Goal: Information Seeking & Learning: Find specific fact

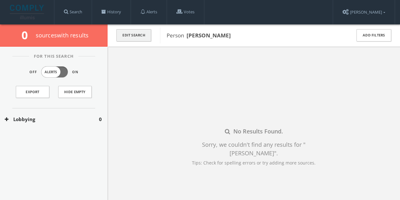
click at [125, 32] on button "Edit Search" at bounding box center [133, 35] width 35 height 12
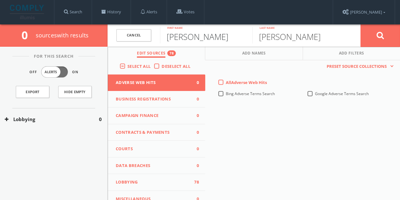
click at [207, 39] on input "[PERSON_NAME]" at bounding box center [206, 35] width 92 height 16
type input "[PERSON_NAME]"
type input "Morenoff"
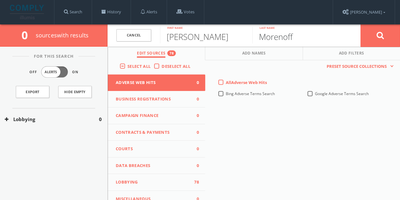
click at [360, 24] on button at bounding box center [380, 35] width 40 height 23
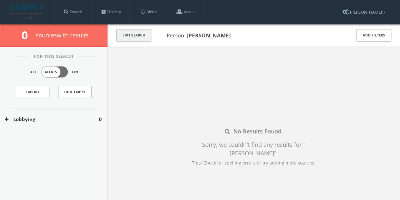
click at [141, 35] on button "Edit Search" at bounding box center [133, 35] width 35 height 12
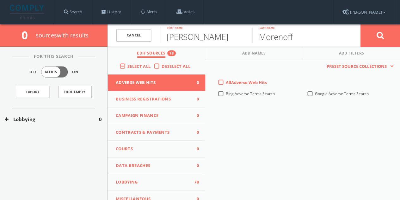
click at [152, 115] on span "Campaign Finance" at bounding box center [153, 115] width 74 height 6
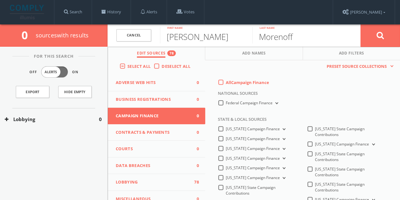
click at [226, 82] on label "All Campaign Finance" at bounding box center [247, 82] width 43 height 6
click at [0, 0] on Finance-all-0 "All Campaign Finance" at bounding box center [0, 0] width 0 height 0
click at [226, 104] on label "Federal Campaign Finance" at bounding box center [253, 103] width 54 height 6
click at [0, 0] on Finance-all "Federal Campaign Finance" at bounding box center [0, 0] width 0 height 0
click at [392, 34] on button at bounding box center [380, 35] width 40 height 23
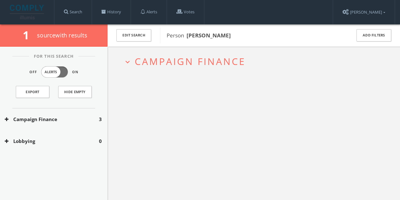
click at [85, 122] on div "Campaign Finance 3" at bounding box center [54, 119] width 108 height 22
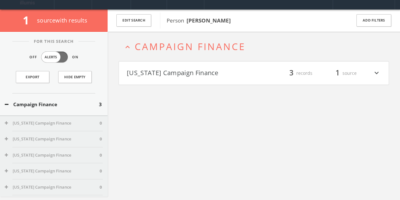
click at [195, 79] on h4 "[US_STATE] Campaign Finance filter_list 3 records 1 source expand_more" at bounding box center [254, 72] width 270 height 23
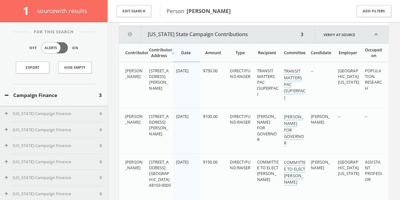
scroll to position [103, 0]
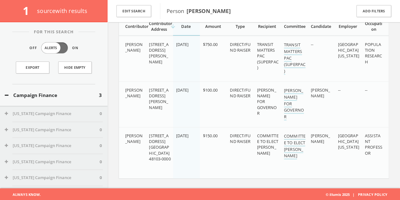
click at [158, 13] on div "Edit Search" at bounding box center [134, 11] width 52 height 22
click at [145, 9] on button "Edit Search" at bounding box center [133, 11] width 35 height 12
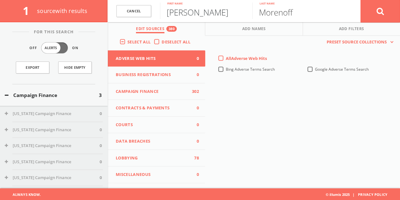
click at [190, 15] on input "[PERSON_NAME]" at bounding box center [206, 11] width 92 height 16
type input "[PERSON_NAME]"
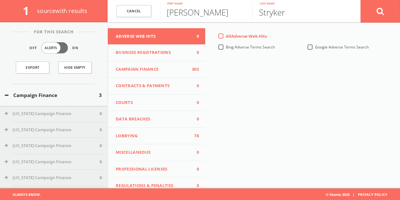
scroll to position [0, 0]
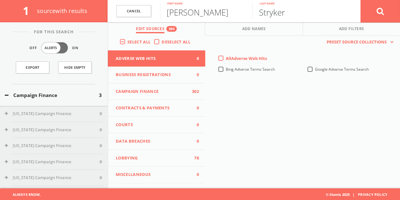
type input "Stryker"
click at [379, 15] on icon at bounding box center [381, 11] width 8 height 8
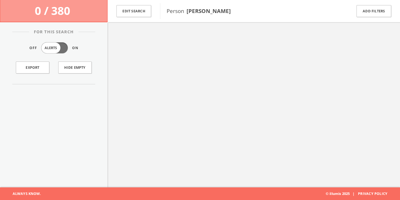
scroll to position [37, 0]
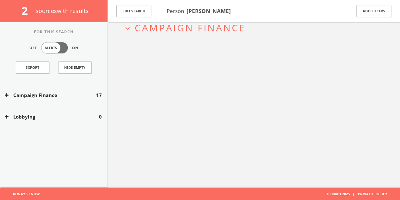
click at [44, 94] on button "Campaign Finance" at bounding box center [50, 94] width 91 height 7
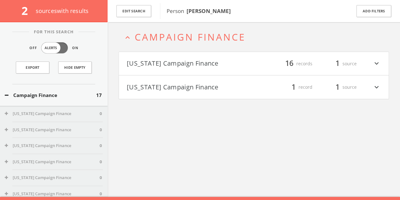
click at [214, 53] on h4 "[US_STATE] Campaign Finance filter_list 16 records 1 source expand_more" at bounding box center [254, 63] width 270 height 23
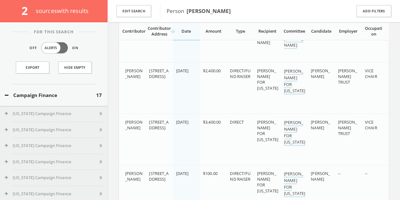
scroll to position [301, 0]
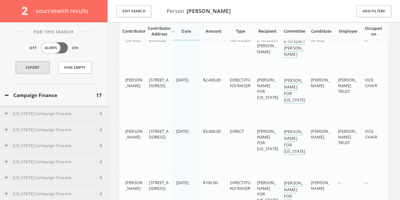
click at [40, 71] on link "Export" at bounding box center [33, 67] width 34 height 12
click at [140, 11] on button "Edit Search" at bounding box center [133, 11] width 35 height 12
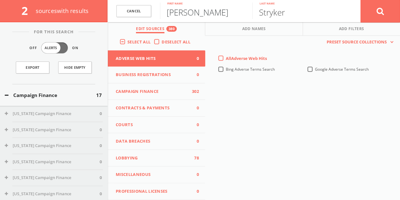
click at [194, 16] on input "[PERSON_NAME]" at bounding box center [206, 11] width 92 height 16
type input "Dom"
click at [283, 13] on input "Stryker" at bounding box center [298, 11] width 92 height 16
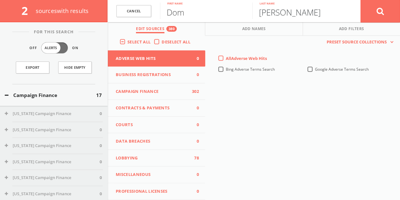
type input "[PERSON_NAME]"
click at [360, 0] on button at bounding box center [380, 11] width 40 height 23
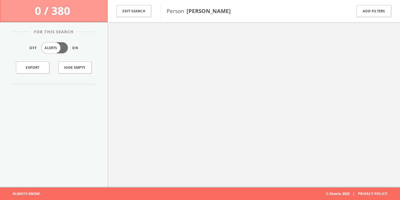
scroll to position [37, 0]
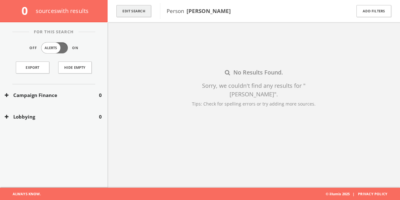
click at [141, 6] on button "Edit Search" at bounding box center [133, 11] width 35 height 12
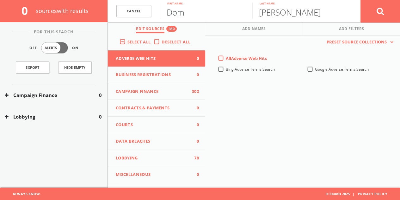
click at [193, 18] on input "Dom" at bounding box center [206, 11] width 92 height 16
type input "[PERSON_NAME]"
type input "Shank"
click at [360, 0] on button at bounding box center [380, 11] width 40 height 23
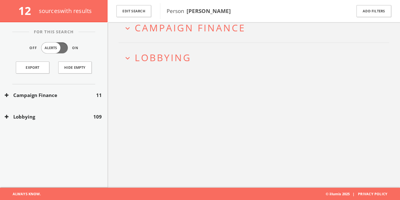
click at [72, 96] on button "Campaign Finance" at bounding box center [50, 94] width 91 height 7
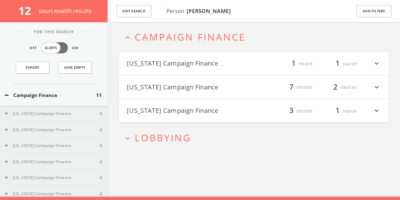
click at [73, 98] on button "Campaign Finance" at bounding box center [50, 94] width 91 height 7
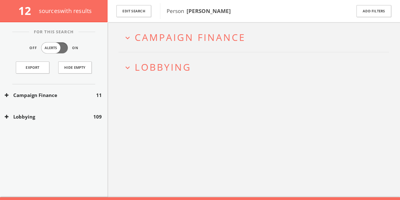
click at [61, 116] on button "Lobbying" at bounding box center [49, 116] width 89 height 7
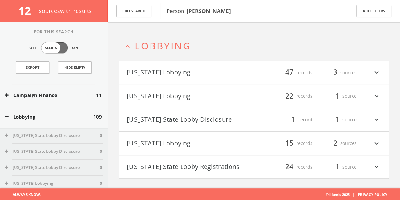
click at [210, 70] on button "[US_STATE] Lobbying" at bounding box center [190, 72] width 127 height 11
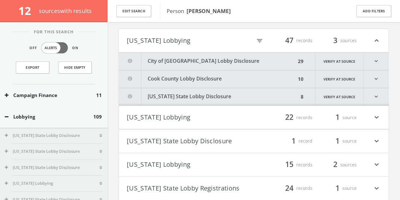
click at [220, 72] on div "City of [GEOGRAPHIC_DATA] Lobby Disclosure 29 Verify at source expand_more [GEO…" at bounding box center [254, 78] width 270 height 53
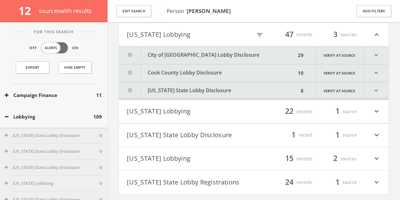
click at [217, 52] on button "City of [GEOGRAPHIC_DATA] Lobby Disclosure" at bounding box center [207, 54] width 177 height 17
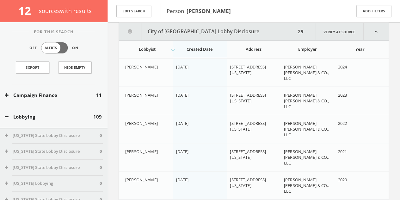
scroll to position [78, 0]
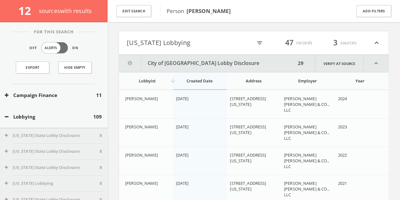
click at [206, 61] on button "City of [GEOGRAPHIC_DATA] Lobby Disclosure" at bounding box center [207, 63] width 177 height 17
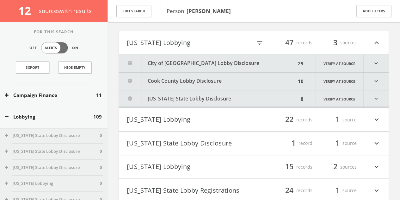
click at [202, 42] on button "[US_STATE] Lobbying" at bounding box center [189, 42] width 125 height 11
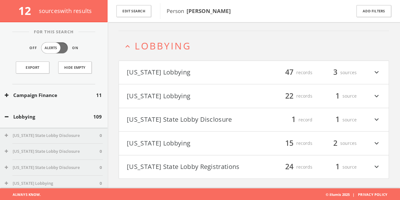
click at [203, 116] on button "[US_STATE] State Lobby Disclosure" at bounding box center [190, 119] width 127 height 11
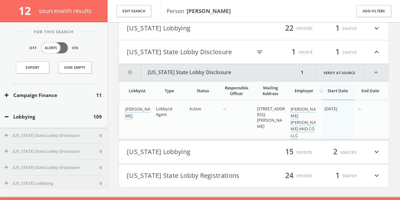
scroll to position [124, 0]
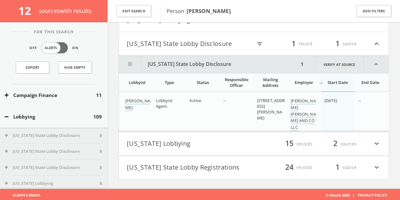
click at [62, 93] on button "Campaign Finance" at bounding box center [50, 94] width 91 height 7
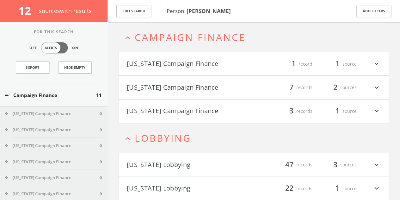
click at [204, 87] on button "[US_STATE] Campaign Finance" at bounding box center [190, 87] width 127 height 11
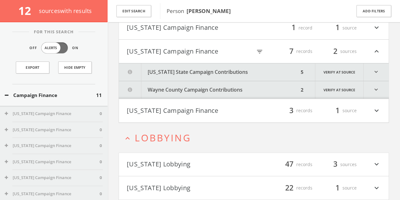
click at [255, 87] on html "Search History Alerts Votes [PERSON_NAME] Edit Profile Change Password Security…" at bounding box center [200, 153] width 400 height 432
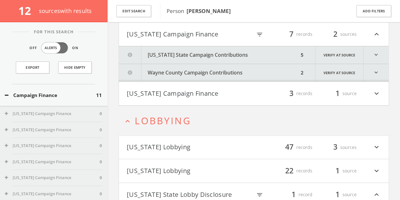
click at [229, 57] on button "[US_STATE] State Campaign Contributions" at bounding box center [209, 54] width 180 height 17
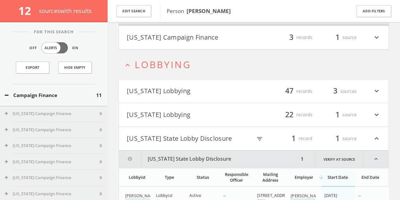
scroll to position [421, 0]
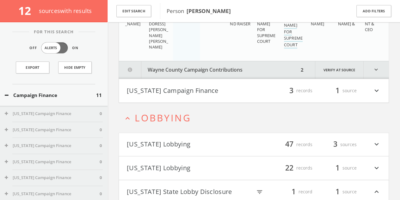
click at [240, 93] on button "[US_STATE] Campaign Finance" at bounding box center [190, 90] width 127 height 11
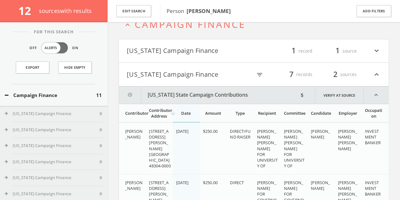
scroll to position [26, 0]
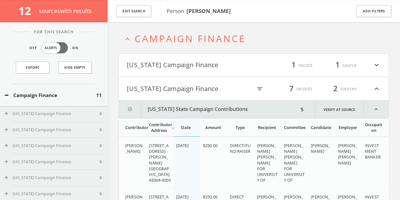
click at [381, 105] on icon "expand_less" at bounding box center [376, 109] width 25 height 17
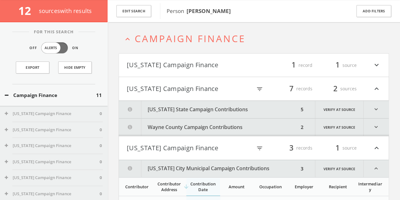
click at [375, 90] on icon "expand_less" at bounding box center [376, 88] width 8 height 11
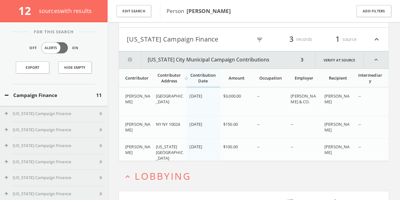
scroll to position [89, 0]
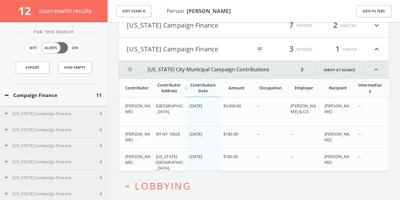
click at [374, 68] on icon "expand_less" at bounding box center [376, 69] width 25 height 17
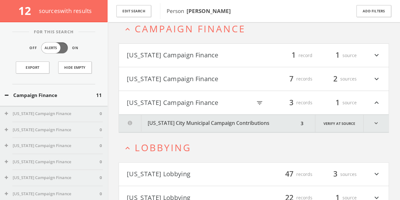
scroll to position [26, 0]
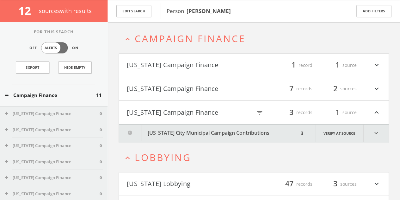
click at [379, 58] on h4 "[US_STATE] Campaign Finance filter_list 1 record 1 source expand_more" at bounding box center [254, 64] width 270 height 23
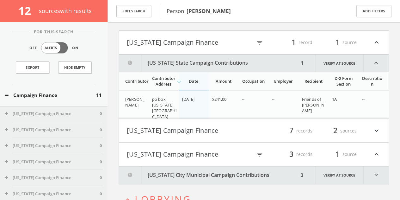
click at [385, 42] on h4 "[US_STATE] Campaign Finance filter_list 1 record 1 source expand_less" at bounding box center [254, 42] width 270 height 23
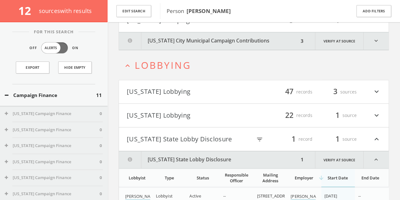
scroll to position [175, 0]
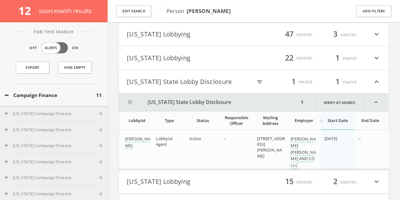
click at [376, 56] on icon "expand_more" at bounding box center [376, 57] width 8 height 11
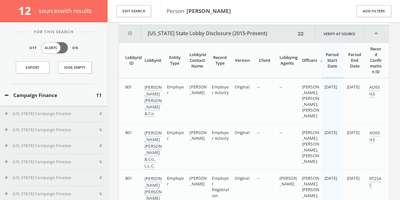
scroll to position [221, 0]
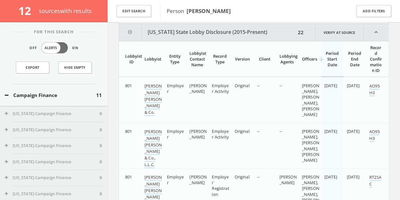
click at [381, 30] on icon "expand_less" at bounding box center [376, 32] width 25 height 17
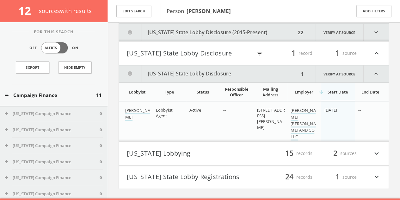
click at [380, 33] on icon "expand_more" at bounding box center [376, 32] width 25 height 17
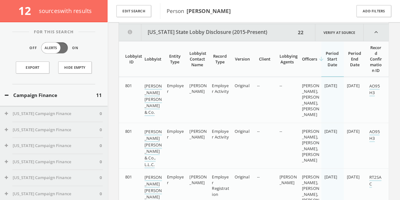
click at [376, 31] on icon "expand_less" at bounding box center [376, 32] width 25 height 17
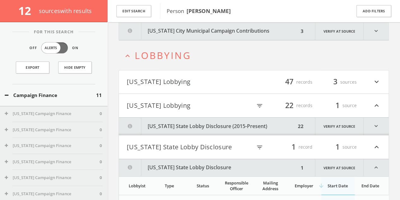
scroll to position [126, 0]
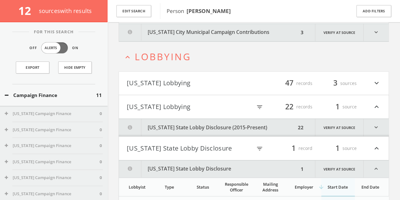
click at [236, 81] on button "[US_STATE] Lobbying" at bounding box center [190, 83] width 127 height 11
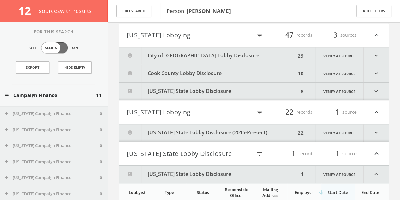
click at [206, 55] on button "City of [GEOGRAPHIC_DATA] Lobby Disclosure" at bounding box center [207, 55] width 177 height 17
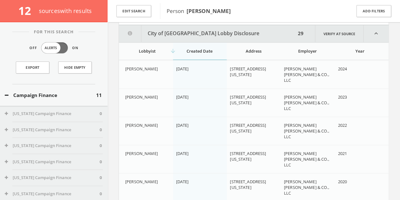
scroll to position [198, 0]
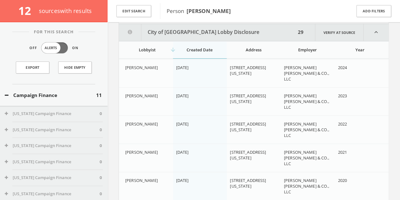
click at [204, 32] on button "City of [GEOGRAPHIC_DATA] Lobby Disclosure" at bounding box center [207, 32] width 177 height 17
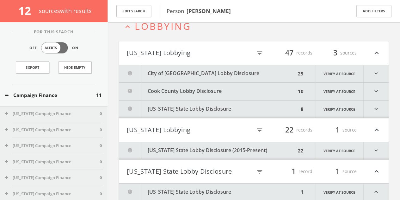
scroll to position [135, 0]
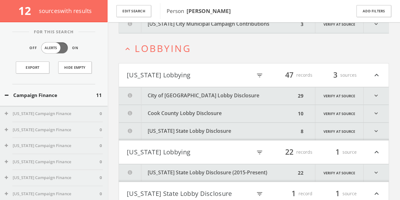
click at [379, 70] on icon "expand_less" at bounding box center [376, 75] width 8 height 11
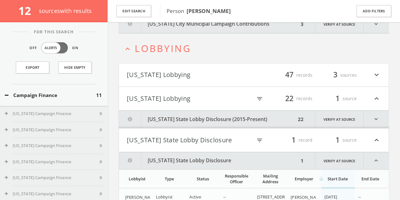
drag, startPoint x: 388, startPoint y: 100, endPoint x: 383, endPoint y: 100, distance: 4.7
click at [388, 100] on h4 "[US_STATE] Lobbying filter_list 22 records 1 source expand_less" at bounding box center [254, 98] width 270 height 23
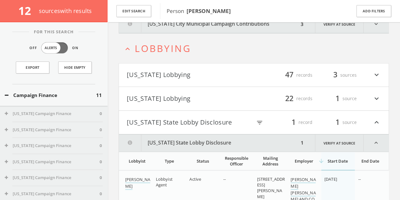
click at [378, 123] on icon "expand_less" at bounding box center [376, 122] width 8 height 11
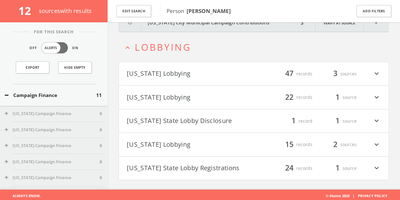
scroll to position [137, 0]
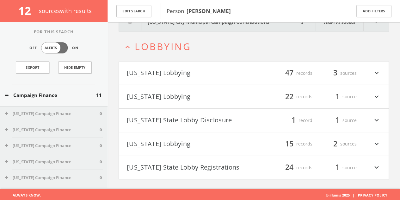
click at [377, 163] on icon "expand_more" at bounding box center [376, 167] width 8 height 11
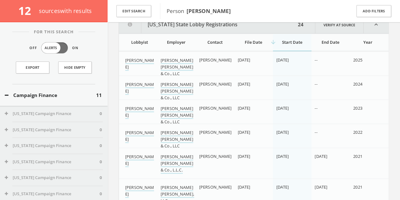
scroll to position [260, 0]
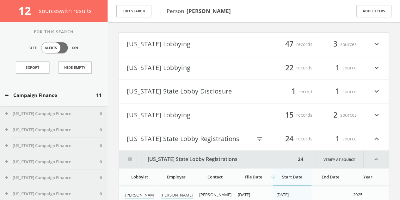
click at [177, 155] on button "[US_STATE] State Lobby Registrations" at bounding box center [207, 159] width 177 height 17
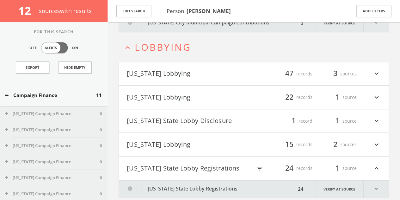
scroll to position [154, 0]
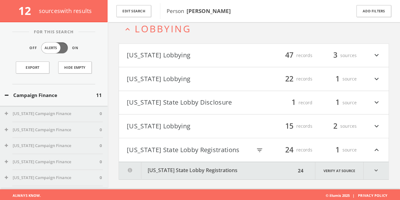
click at [211, 59] on button "[US_STATE] Lobbying" at bounding box center [190, 55] width 127 height 11
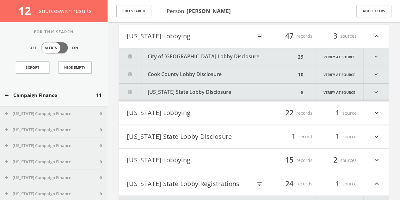
scroll to position [175, 0]
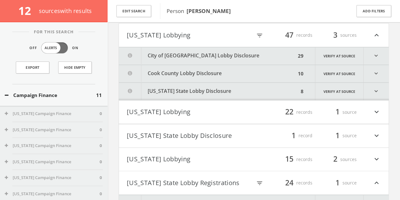
click at [221, 89] on button "[US_STATE] State Lobby Disclosure" at bounding box center [209, 91] width 180 height 17
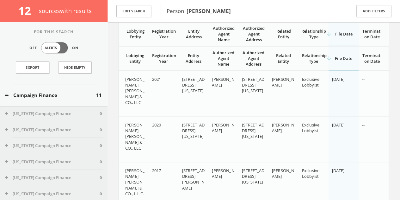
scroll to position [222, 0]
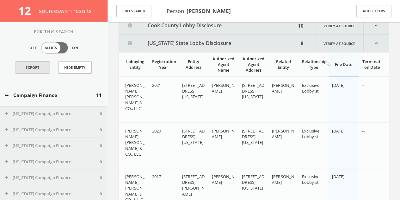
click at [31, 65] on link "Export" at bounding box center [33, 67] width 34 height 12
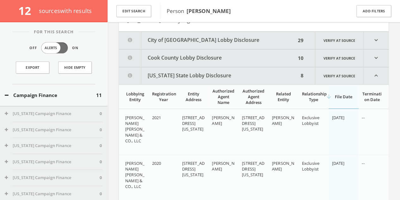
scroll to position [191, 0]
click at [137, 9] on button "Edit Search" at bounding box center [133, 11] width 35 height 12
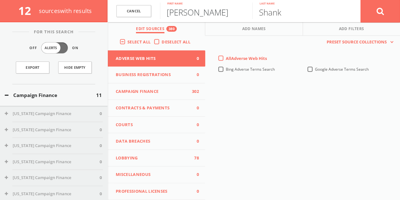
click at [179, 13] on input "[PERSON_NAME]" at bounding box center [206, 11] width 92 height 16
type input "[PERSON_NAME]"
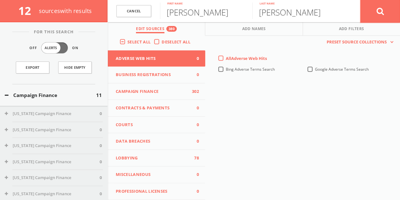
click at [385, 6] on button at bounding box center [380, 11] width 40 height 23
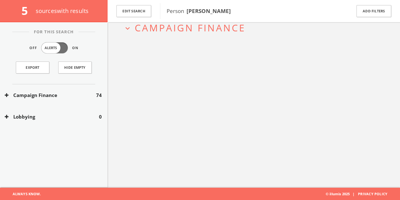
click at [87, 95] on button "Campaign Finance" at bounding box center [50, 94] width 91 height 7
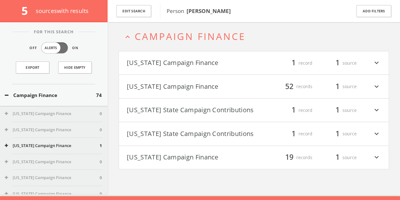
click at [194, 65] on button "[US_STATE] Campaign Finance" at bounding box center [190, 63] width 127 height 11
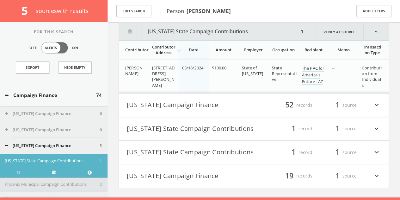
click at [195, 105] on button "[US_STATE] Campaign Finance" at bounding box center [190, 105] width 127 height 11
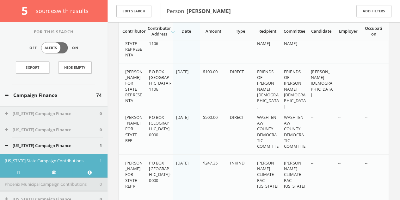
scroll to position [332, 0]
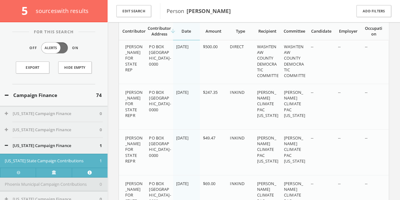
click at [51, 98] on div "Campaign Finance 74" at bounding box center [54, 95] width 108 height 22
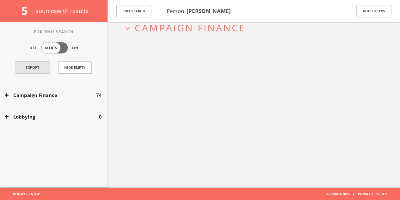
click at [39, 69] on link "Export" at bounding box center [33, 67] width 34 height 12
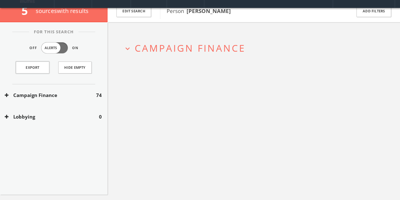
scroll to position [0, 0]
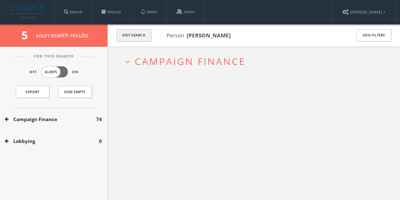
click at [134, 36] on button "Edit Search" at bounding box center [133, 35] width 35 height 12
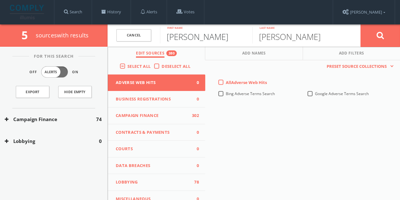
click at [203, 38] on input "[PERSON_NAME]" at bounding box center [206, 35] width 92 height 16
type input "[PERSON_NAME]"
click at [74, 122] on button "Campaign Finance" at bounding box center [50, 118] width 91 height 7
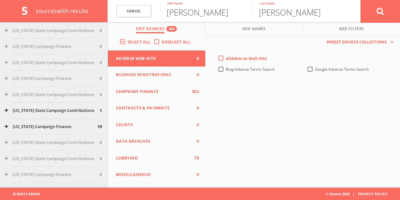
scroll to position [672, 0]
click at [70, 129] on button "[US_STATE] Campaign Finance" at bounding box center [51, 128] width 93 height 6
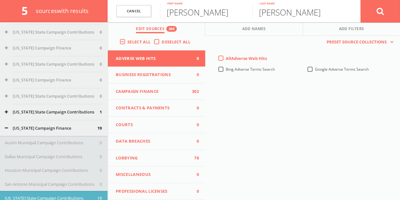
drag, startPoint x: 35, startPoint y: 124, endPoint x: 28, endPoint y: 135, distance: 13.5
click at [34, 125] on html "Search History Alerts Votes [PERSON_NAME] Edit Profile Change Password Security…" at bounding box center [200, 37] width 400 height 790
drag, startPoint x: 22, startPoint y: 140, endPoint x: 23, endPoint y: 135, distance: 5.1
click at [23, 138] on div "[US_STATE] Campaign Finance 19 Austin Municipal Campaign Contributions 0 Dallas…" at bounding box center [54, 167] width 108 height 95
click at [22, 129] on button "[US_STATE] Campaign Finance" at bounding box center [51, 128] width 93 height 6
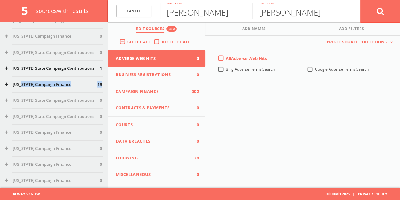
scroll to position [767, 0]
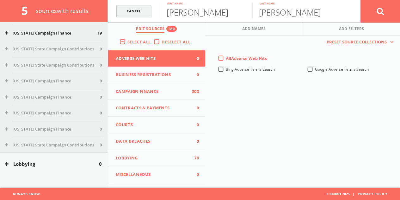
click at [140, 14] on link "Cancel" at bounding box center [133, 11] width 35 height 12
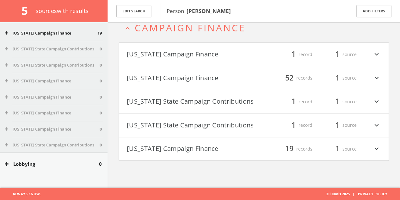
click at [192, 145] on h4 "[US_STATE] Campaign Finance filter_list 19 records 1 source expand_more" at bounding box center [254, 148] width 270 height 23
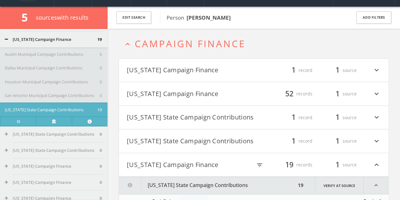
scroll to position [0, 0]
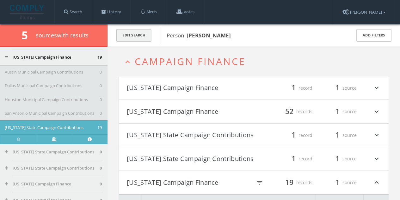
click at [122, 34] on button "Edit Search" at bounding box center [133, 35] width 35 height 12
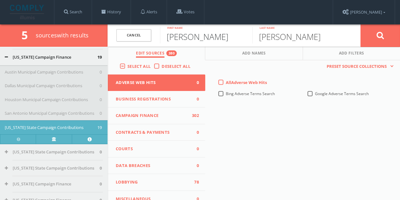
click at [211, 34] on input "[PERSON_NAME]" at bounding box center [206, 35] width 92 height 16
type input "[PERSON_NAME]"
click at [360, 24] on button at bounding box center [380, 35] width 40 height 23
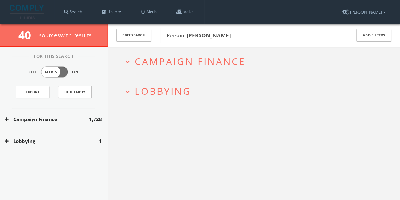
drag, startPoint x: 69, startPoint y: 142, endPoint x: 72, endPoint y: 140, distance: 3.4
click at [69, 142] on button "Lobbying" at bounding box center [52, 140] width 94 height 7
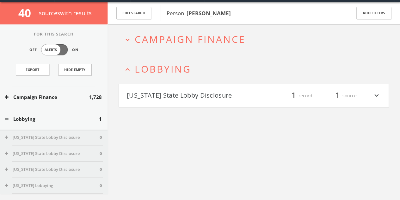
click at [188, 101] on div "[US_STATE] State Lobby Disclosure filter_list 1 record 1 source expand_more" at bounding box center [254, 95] width 270 height 24
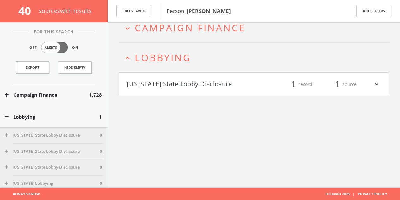
click at [207, 86] on button "[US_STATE] State Lobby Disclosure" at bounding box center [190, 84] width 127 height 11
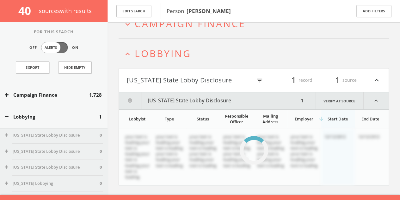
scroll to position [47, 0]
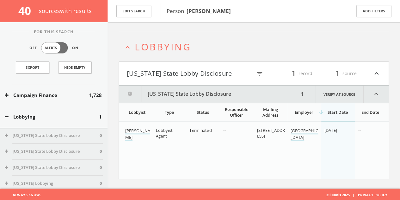
click at [52, 114] on button "Lobbying" at bounding box center [52, 116] width 94 height 7
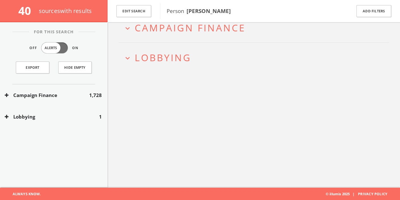
click at [48, 101] on div "Campaign Finance 1,728" at bounding box center [54, 95] width 108 height 22
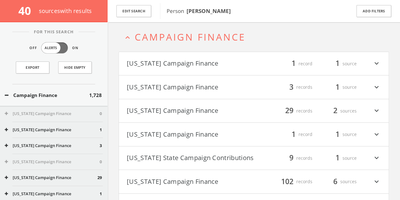
scroll to position [27, 0]
click at [141, 15] on button "Edit Search" at bounding box center [133, 11] width 35 height 12
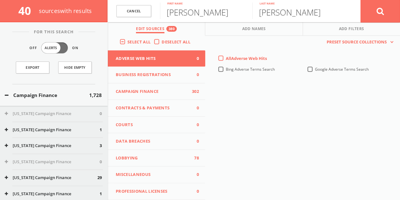
click at [175, 89] on span "Campaign Finance" at bounding box center [153, 91] width 74 height 6
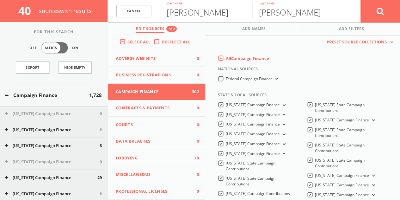
click at [226, 59] on label "All Campaign Finance" at bounding box center [247, 58] width 43 height 6
click at [0, 0] on Finance-all-0 "All Campaign Finance" at bounding box center [0, 0] width 0 height 0
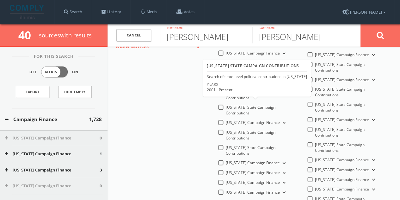
scroll to position [241, 0]
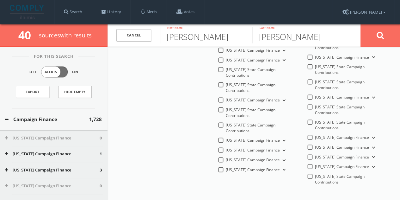
click at [226, 137] on label "[US_STATE] Campaign Finance" at bounding box center [256, 140] width 61 height 6
click at [0, 0] on Finance-all "[US_STATE] Campaign Finance" at bounding box center [0, 0] width 0 height 0
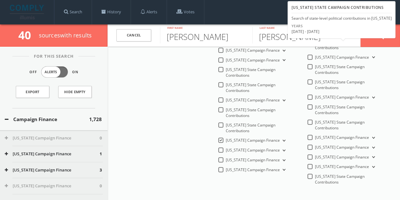
click at [378, 34] on div "Years [DATE] - [DATE]" at bounding box center [341, 29] width 105 height 13
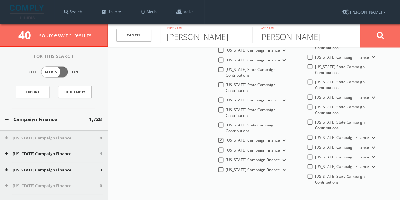
click at [387, 39] on button at bounding box center [380, 35] width 40 height 23
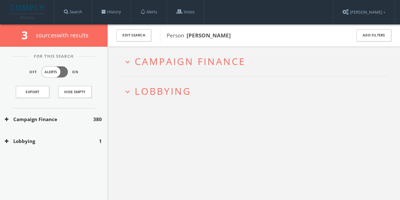
click at [202, 57] on span "Campaign Finance" at bounding box center [190, 61] width 111 height 13
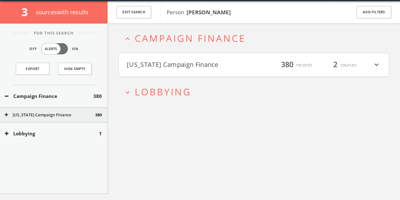
click at [199, 63] on button "[US_STATE] Campaign Finance" at bounding box center [190, 64] width 127 height 11
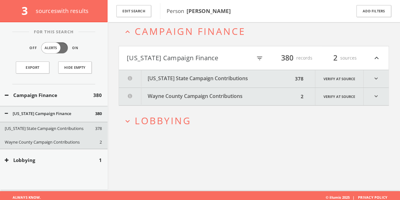
scroll to position [37, 0]
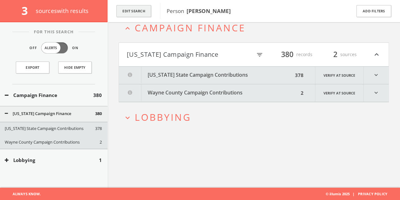
click at [132, 14] on button "Edit Search" at bounding box center [133, 11] width 35 height 12
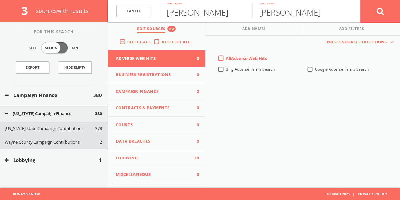
click at [192, 15] on input "[PERSON_NAME]" at bounding box center [206, 11] width 92 height 16
type input "[PERSON_NAME]"
click at [282, 9] on input "[PERSON_NAME]" at bounding box center [298, 11] width 92 height 16
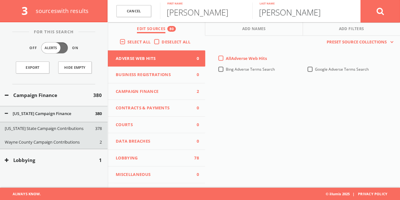
paste input "[DEMOGRAPHIC_DATA]"
type input "[DEMOGRAPHIC_DATA]"
click at [125, 18] on div "Cancel" at bounding box center [134, 11] width 52 height 22
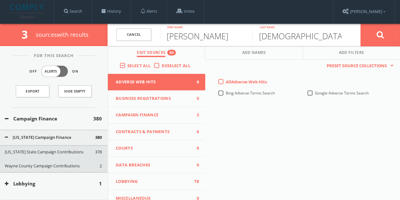
scroll to position [0, 0]
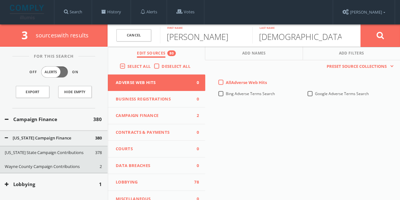
click at [162, 68] on label "Deselect All" at bounding box center [178, 66] width 32 height 6
click at [0, 0] on input "Deselect All" at bounding box center [0, 0] width 0 height 0
click at [149, 111] on button "Campaign Finance 0" at bounding box center [156, 115] width 97 height 17
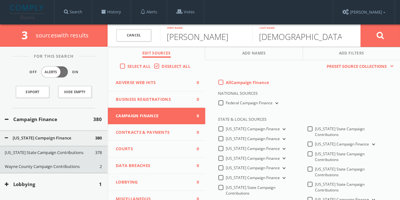
click at [226, 82] on label "All Campaign Finance" at bounding box center [247, 82] width 43 height 6
click at [0, 0] on Finance-all-0 "All Campaign Finance" at bounding box center [0, 0] width 0 height 0
click at [226, 105] on label "Federal Campaign Finance" at bounding box center [253, 103] width 54 height 6
click at [0, 0] on Finance-all "Federal Campaign Finance" at bounding box center [0, 0] width 0 height 0
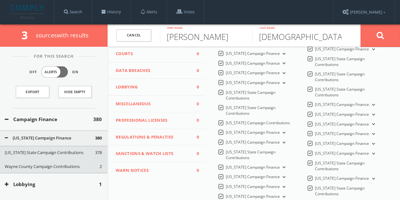
click at [149, 89] on span "Lobbying" at bounding box center [153, 87] width 74 height 6
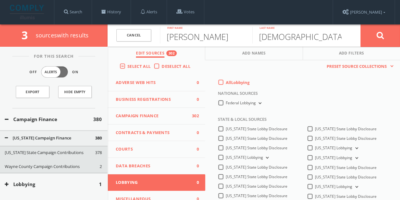
click at [226, 84] on label "All Lobbying" at bounding box center [238, 82] width 24 height 6
click at [0, 0] on input "All Lobbying" at bounding box center [0, 0] width 0 height 0
click at [390, 37] on button at bounding box center [380, 35] width 40 height 23
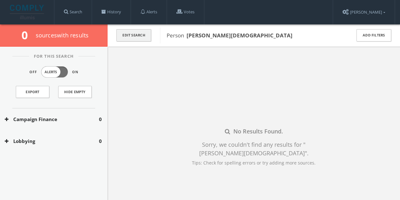
click at [144, 32] on button "Edit Search" at bounding box center [133, 35] width 35 height 12
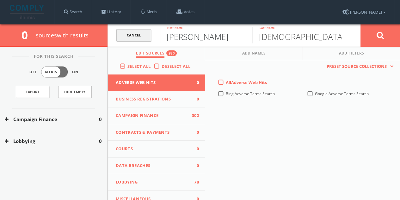
drag, startPoint x: 188, startPoint y: 38, endPoint x: 127, endPoint y: 38, distance: 61.0
click at [127, 38] on form "Cancel [PERSON_NAME] First name [PERSON_NAME] Last name Cancel" at bounding box center [254, 35] width 292 height 22
type input "[PERSON_NAME]"
paste input "Keoleian"
type input "Keoleian"
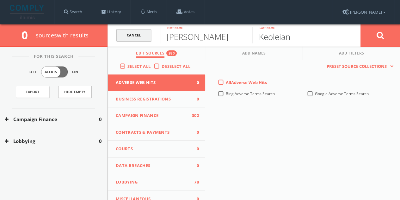
click at [360, 24] on button at bounding box center [380, 35] width 40 height 23
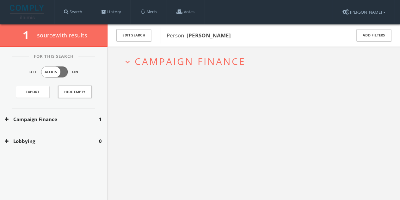
drag, startPoint x: 70, startPoint y: 97, endPoint x: 69, endPoint y: 106, distance: 9.0
click at [70, 97] on button "Hide Empty" at bounding box center [75, 92] width 34 height 12
click at [65, 115] on button "Campaign Finance" at bounding box center [52, 118] width 94 height 7
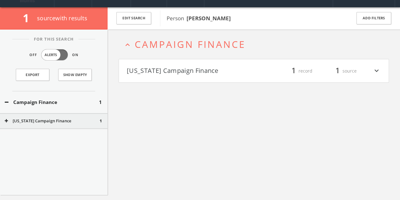
click at [200, 68] on button "[US_STATE] Campaign Finance" at bounding box center [190, 70] width 127 height 11
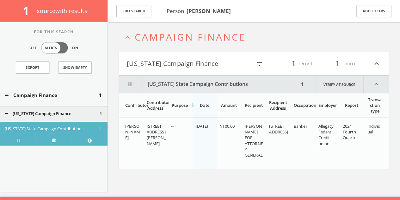
scroll to position [37, 0]
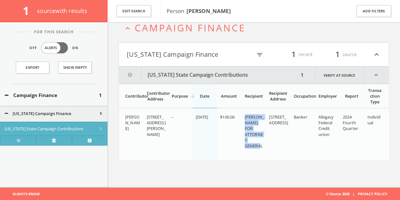
drag, startPoint x: 244, startPoint y: 115, endPoint x: 264, endPoint y: 150, distance: 40.8
click at [264, 150] on td "[PERSON_NAME] FOR ATTORNEY GENERAL" at bounding box center [254, 133] width 25 height 51
copy span "[PERSON_NAME] FOR ATTORNEY GENERAL"
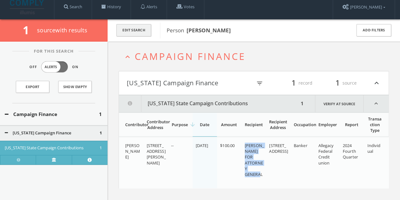
click at [136, 25] on button "Edit Search" at bounding box center [133, 30] width 35 height 12
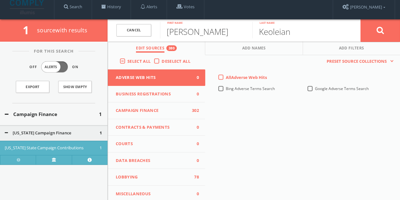
click at [205, 39] on div "[PERSON_NAME] First name" at bounding box center [206, 30] width 92 height 22
click at [202, 36] on input "[PERSON_NAME]" at bounding box center [206, 30] width 92 height 16
type input "[PERSON_NAME]"
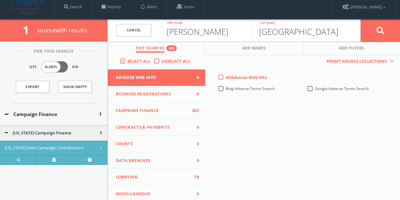
type input "[GEOGRAPHIC_DATA]"
click at [360, 19] on button at bounding box center [380, 30] width 40 height 23
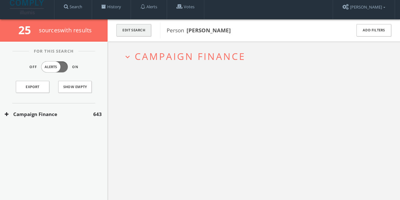
click at [149, 29] on button "Edit Search" at bounding box center [133, 30] width 35 height 12
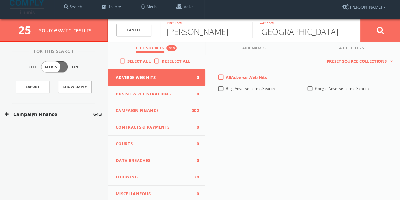
click at [162, 62] on label "Deselect All" at bounding box center [178, 61] width 32 height 6
click at [0, 0] on input "Deselect All" at bounding box center [0, 0] width 0 height 0
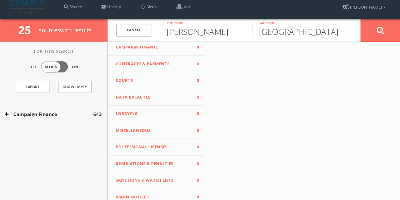
click at [155, 113] on span "Lobbying" at bounding box center [153, 113] width 74 height 6
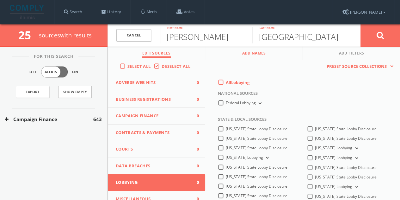
drag, startPoint x: 219, startPoint y: 83, endPoint x: 280, endPoint y: 52, distance: 68.6
click at [226, 83] on label "All Lobbying" at bounding box center [238, 82] width 24 height 6
click at [0, 0] on input "All Lobbying" at bounding box center [0, 0] width 0 height 0
click at [374, 31] on button at bounding box center [380, 35] width 40 height 23
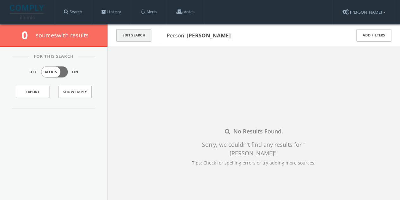
click at [141, 37] on button "Edit Search" at bounding box center [133, 35] width 35 height 12
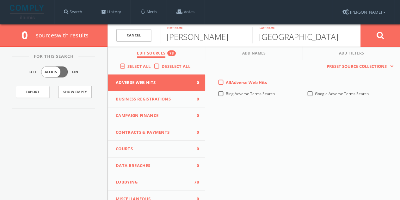
click at [162, 69] on label "Deselect All" at bounding box center [178, 66] width 32 height 6
click at [0, 0] on input "Deselect All" at bounding box center [0, 0] width 0 height 0
click at [152, 109] on button "Campaign Finance 0" at bounding box center [156, 115] width 97 height 17
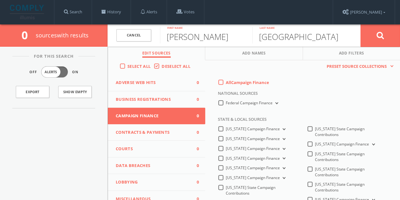
click at [226, 82] on label "All Campaign Finance" at bounding box center [247, 82] width 43 height 6
click at [0, 0] on Finance-all-0 "All Campaign Finance" at bounding box center [0, 0] width 0 height 0
click at [392, 34] on button at bounding box center [380, 35] width 40 height 23
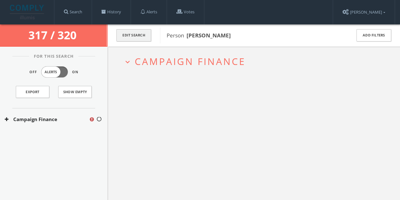
click at [139, 37] on button "Edit Search" at bounding box center [133, 35] width 35 height 12
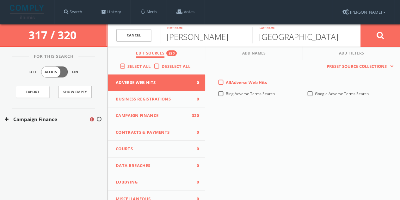
click at [156, 117] on span "Campaign Finance" at bounding box center [153, 115] width 74 height 6
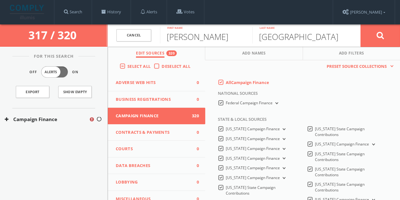
click at [226, 79] on label "All Campaign Finance" at bounding box center [247, 82] width 43 height 6
click at [0, 0] on Finance-all-0 "All Campaign Finance" at bounding box center [0, 0] width 0 height 0
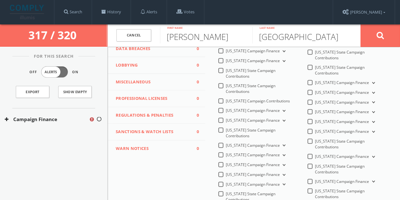
scroll to position [126, 0]
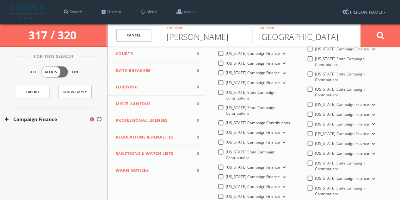
click at [226, 74] on label "[US_STATE] Campaign Finance" at bounding box center [256, 73] width 61 height 6
click at [0, 0] on Finance-all "[US_STATE] Campaign Finance" at bounding box center [0, 0] width 0 height 0
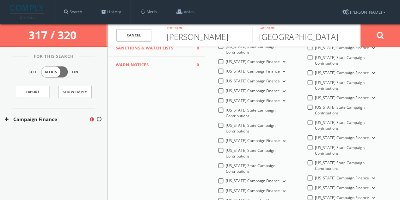
scroll to position [222, 0]
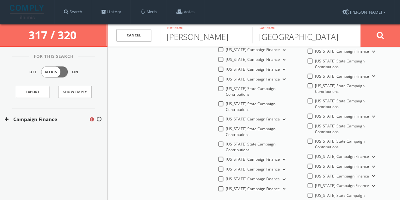
click at [226, 156] on label "[US_STATE] Campaign Finance" at bounding box center [256, 159] width 61 height 6
click at [0, 0] on Finance-all "[US_STATE] Campaign Finance" at bounding box center [0, 0] width 0 height 0
click at [376, 43] on button at bounding box center [380, 35] width 40 height 23
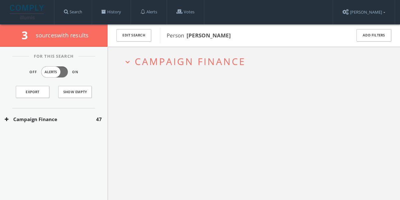
click at [83, 115] on button "Campaign Finance" at bounding box center [50, 118] width 91 height 7
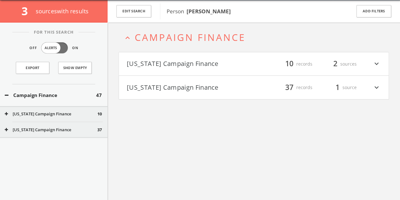
click at [296, 64] on span "10" at bounding box center [289, 63] width 14 height 11
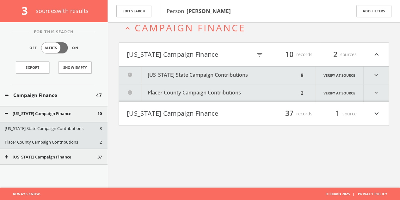
click at [241, 72] on button "[US_STATE] State Campaign Contributions" at bounding box center [209, 74] width 180 height 17
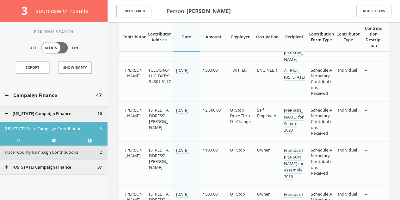
scroll to position [238, 0]
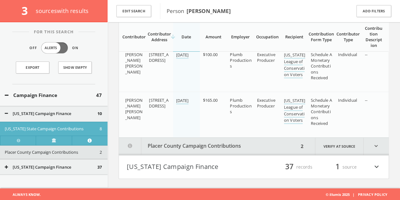
click at [230, 158] on h4 "[US_STATE] Campaign Finance filter_list 37 records 1 source expand_more" at bounding box center [254, 166] width 270 height 23
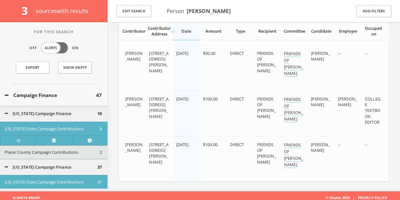
scroll to position [2194, 0]
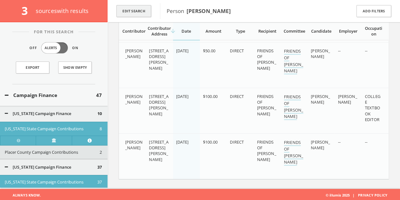
click at [130, 10] on button "Edit Search" at bounding box center [133, 11] width 35 height 12
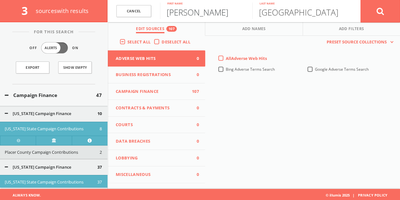
click at [211, 14] on input "[PERSON_NAME]" at bounding box center [206, 11] width 92 height 16
type input "[PERSON_NAME]"
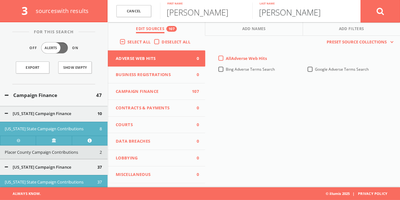
scroll to position [1953, 0]
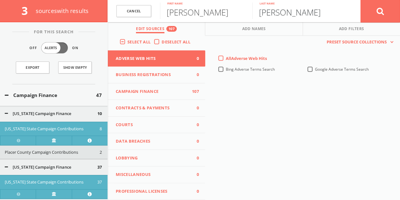
type input "[PERSON_NAME]"
click at [162, 43] on label "Deselect All" at bounding box center [178, 42] width 32 height 6
click at [0, 0] on input "Deselect All" at bounding box center [0, 0] width 0 height 0
click at [149, 92] on span "Campaign Finance" at bounding box center [153, 91] width 74 height 6
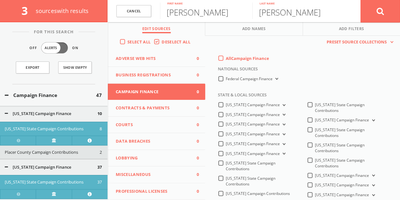
click at [226, 58] on label "All Campaign Finance" at bounding box center [247, 58] width 43 height 6
click at [0, 0] on Finance-all-0 "All Campaign Finance" at bounding box center [0, 0] width 0 height 0
click at [226, 78] on label "Federal Campaign Finance" at bounding box center [253, 79] width 54 height 6
click at [0, 0] on Finance-all "Federal Campaign Finance" at bounding box center [0, 0] width 0 height 0
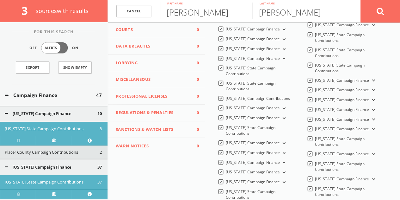
click at [144, 62] on span "Lobbying" at bounding box center [153, 63] width 74 height 6
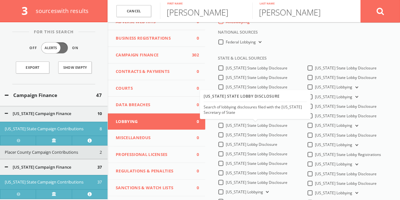
scroll to position [0, 0]
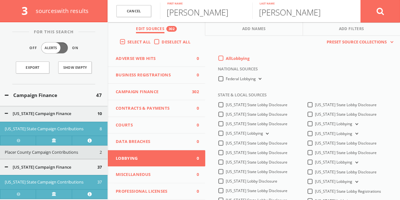
click at [226, 57] on label "All Lobbying" at bounding box center [238, 58] width 24 height 6
click at [0, 0] on input "All Lobbying" at bounding box center [0, 0] width 0 height 0
click at [376, 14] on button at bounding box center [380, 11] width 40 height 23
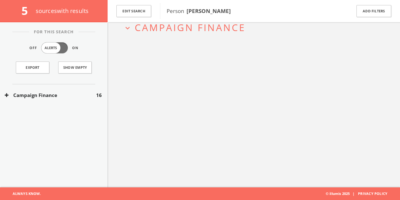
scroll to position [37, 0]
click at [63, 89] on div "Campaign Finance 16" at bounding box center [54, 95] width 108 height 22
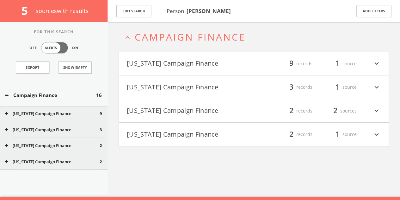
click at [212, 62] on button "[US_STATE] Campaign Finance" at bounding box center [190, 63] width 127 height 11
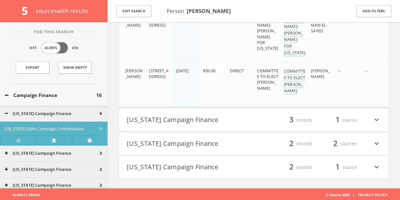
click at [255, 114] on div "filter_list 3 records 1 source expand_more" at bounding box center [317, 119] width 127 height 11
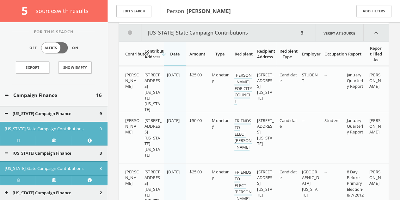
scroll to position [612, 0]
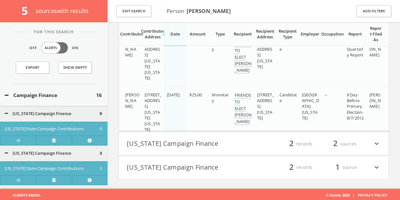
click at [268, 149] on h4 "[US_STATE] Campaign Finance filter_list 2 records 2 sources expand_more" at bounding box center [254, 143] width 270 height 23
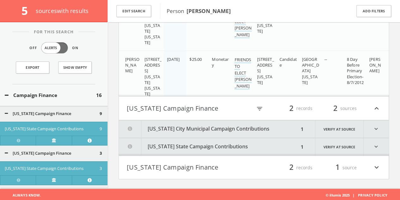
click at [255, 128] on button "[US_STATE] City Municipal Campaign Contributions" at bounding box center [209, 128] width 180 height 17
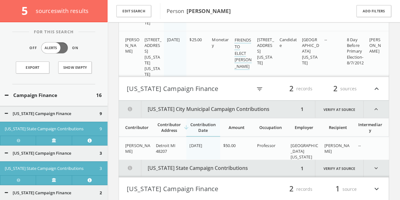
scroll to position [764, 0]
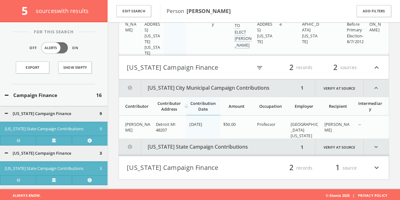
click at [261, 144] on button "[US_STATE] State Campaign Contributions" at bounding box center [209, 146] width 180 height 17
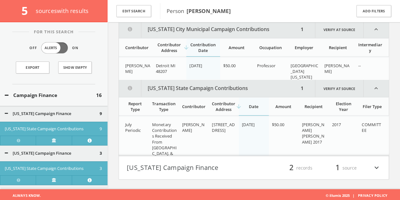
click at [257, 162] on div "filter_list 2 records 1 source expand_more" at bounding box center [317, 167] width 127 height 11
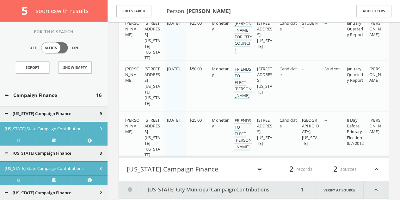
scroll to position [599, 0]
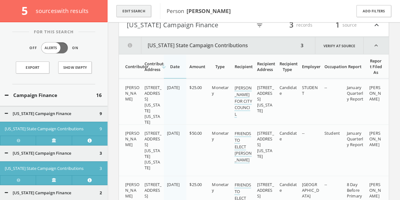
click at [133, 11] on button "Edit Search" at bounding box center [133, 11] width 35 height 12
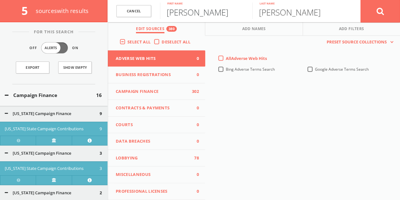
click at [178, 16] on input "[PERSON_NAME]" at bounding box center [206, 11] width 92 height 16
type input "[PERSON_NAME]"
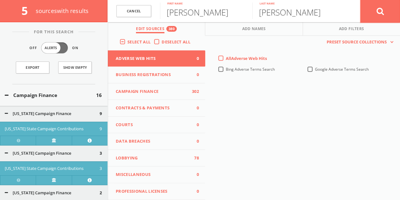
click at [384, 16] on button at bounding box center [380, 11] width 40 height 23
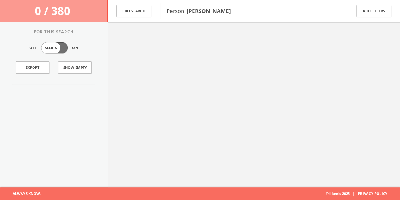
scroll to position [37, 0]
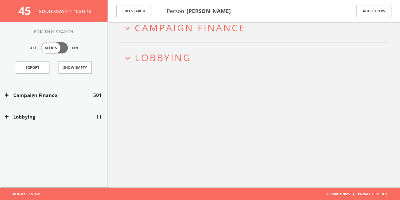
drag, startPoint x: 66, startPoint y: 109, endPoint x: 65, endPoint y: 113, distance: 4.1
click at [65, 110] on div "Lobbying 11" at bounding box center [54, 117] width 108 height 22
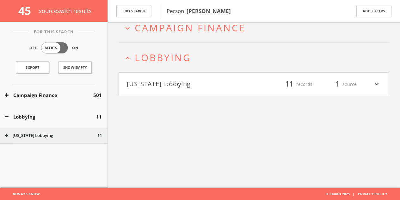
click at [175, 87] on button "[US_STATE] Lobbying" at bounding box center [190, 84] width 127 height 11
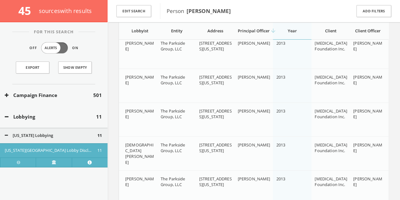
scroll to position [363, 0]
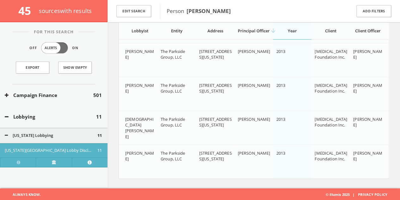
click at [55, 113] on button "Lobbying" at bounding box center [50, 116] width 91 height 7
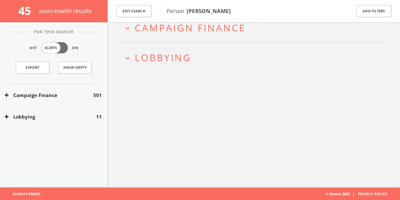
click at [73, 95] on button "Campaign Finance" at bounding box center [49, 94] width 89 height 7
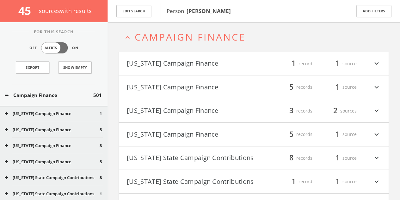
scroll to position [27, 0]
click at [123, 10] on button "Edit Search" at bounding box center [133, 11] width 35 height 12
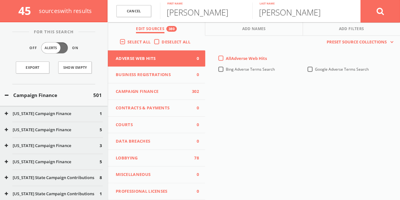
click at [169, 96] on button "Campaign Finance 302" at bounding box center [156, 91] width 97 height 17
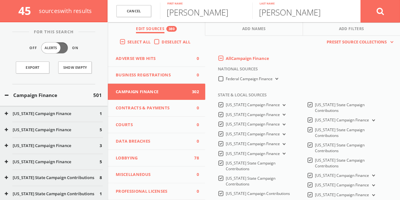
click at [218, 62] on div "All Campaign Finance" at bounding box center [304, 59] width 182 height 9
click at [226, 59] on label "All Campaign Finance" at bounding box center [247, 58] width 43 height 6
click at [0, 0] on Finance-all-0 "All Campaign Finance" at bounding box center [0, 0] width 0 height 0
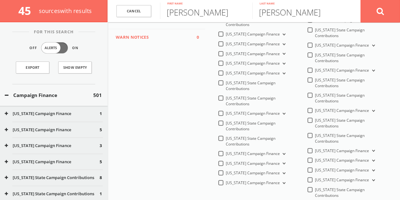
scroll to position [245, 0]
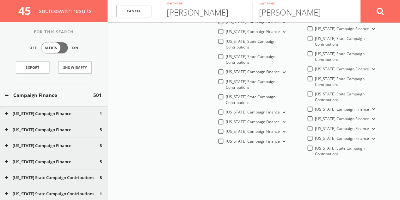
click at [237, 109] on span "[US_STATE] Campaign Finance" at bounding box center [253, 111] width 54 height 5
click at [238, 109] on span "[US_STATE] Campaign Finance" at bounding box center [253, 111] width 54 height 5
click at [0, 0] on Finance-all "[US_STATE] Campaign Finance" at bounding box center [0, 0] width 0 height 0
click at [382, 11] on icon at bounding box center [381, 11] width 8 height 8
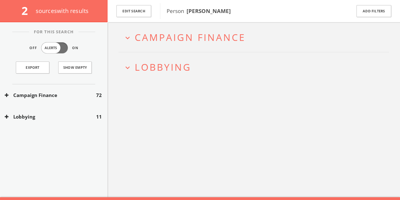
click at [61, 95] on button "Campaign Finance" at bounding box center [50, 94] width 91 height 7
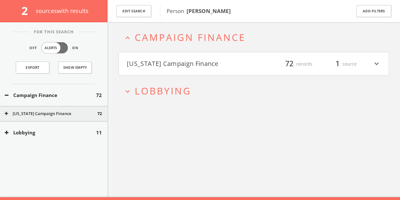
click at [201, 60] on button "[US_STATE] Campaign Finance" at bounding box center [190, 63] width 127 height 11
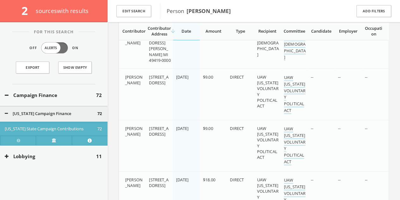
scroll to position [2357, 0]
